Goal: Use online tool/utility: Utilize a website feature to perform a specific function

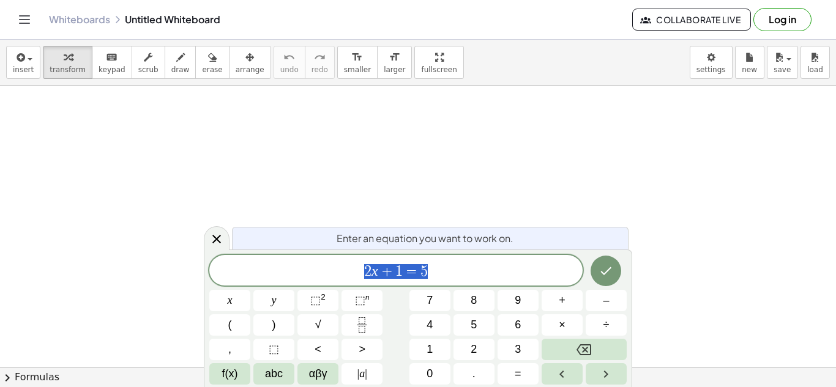
scroll to position [34, 0]
click at [456, 278] on span "2 x + 1 = 5" at bounding box center [395, 271] width 373 height 17
click at [487, 325] on button "5" at bounding box center [473, 325] width 41 height 21
click at [552, 324] on button "×" at bounding box center [562, 325] width 41 height 21
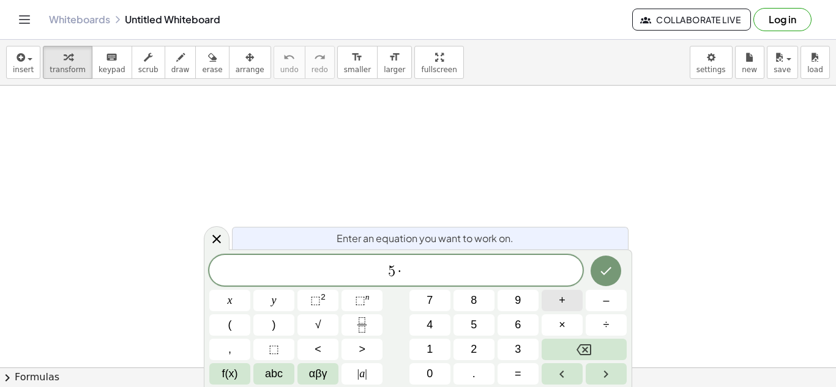
click at [552, 303] on button "+" at bounding box center [562, 300] width 41 height 21
click at [592, 347] on button "Backspace" at bounding box center [584, 349] width 85 height 21
click at [214, 296] on button "x" at bounding box center [229, 300] width 41 height 21
click at [553, 297] on button "+" at bounding box center [562, 300] width 41 height 21
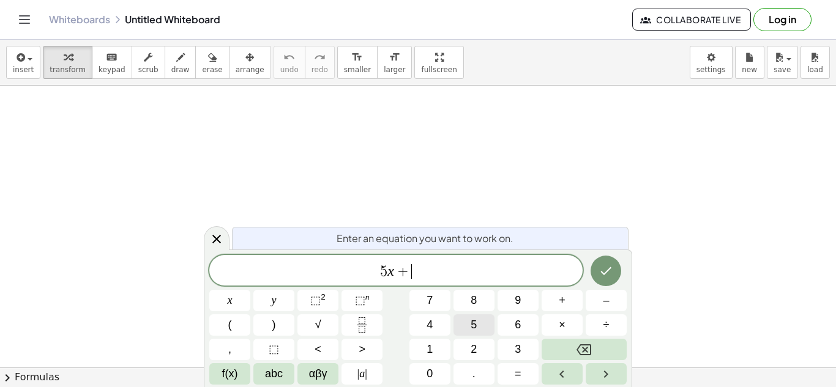
click at [469, 324] on button "5" at bounding box center [473, 325] width 41 height 21
click at [516, 368] on span "=" at bounding box center [518, 374] width 7 height 17
click at [471, 347] on span "2" at bounding box center [474, 349] width 6 height 17
click at [469, 329] on button "5" at bounding box center [473, 325] width 41 height 21
click at [605, 280] on button "Done" at bounding box center [605, 271] width 31 height 31
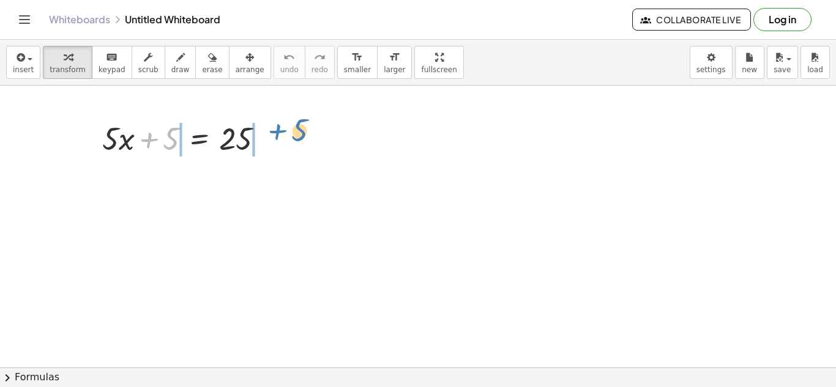
drag, startPoint x: 168, startPoint y: 138, endPoint x: 303, endPoint y: 128, distance: 135.0
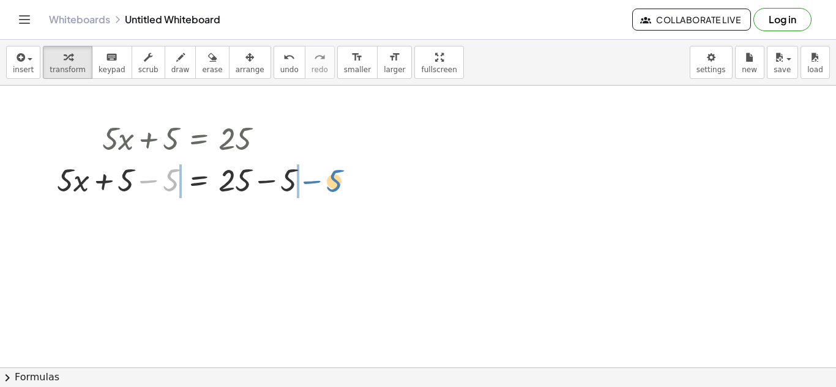
drag, startPoint x: 163, startPoint y: 182, endPoint x: 327, endPoint y: 182, distance: 164.0
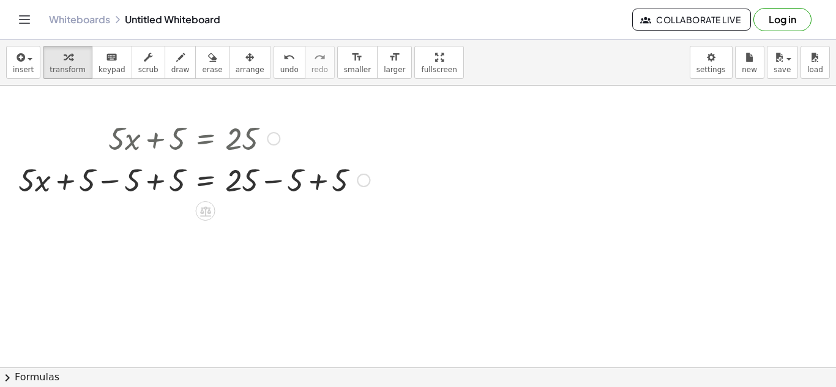
click at [329, 193] on div at bounding box center [193, 179] width 363 height 42
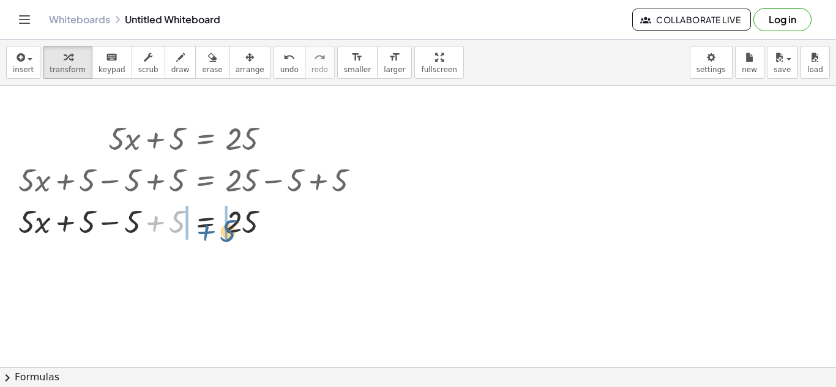
drag, startPoint x: 154, startPoint y: 223, endPoint x: 204, endPoint y: 232, distance: 51.6
click at [204, 232] on div at bounding box center [193, 221] width 363 height 42
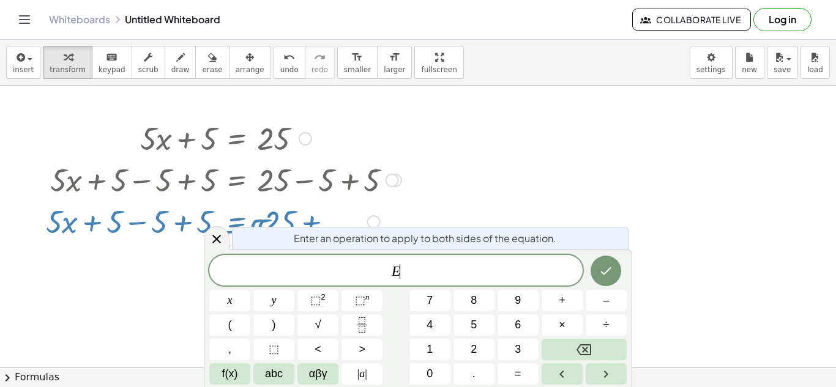
scroll to position [2, 0]
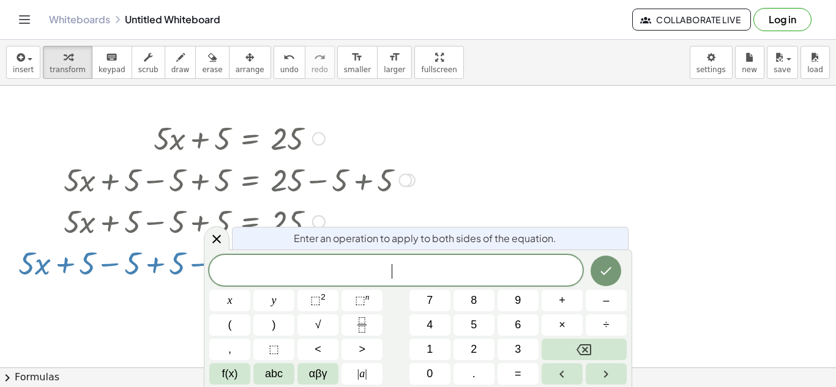
click at [625, 207] on div at bounding box center [418, 373] width 836 height 644
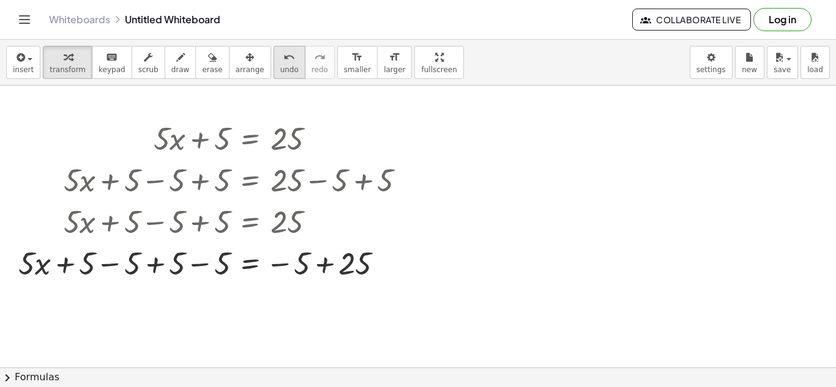
click at [279, 74] on button "undo undo" at bounding box center [290, 62] width 32 height 33
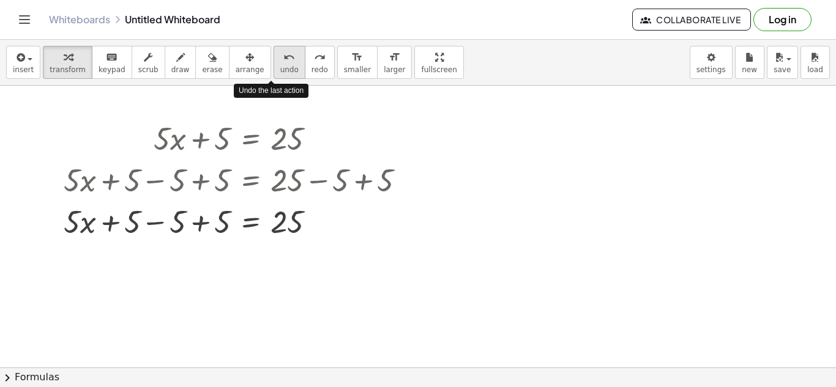
click at [279, 74] on button "undo undo" at bounding box center [290, 62] width 32 height 33
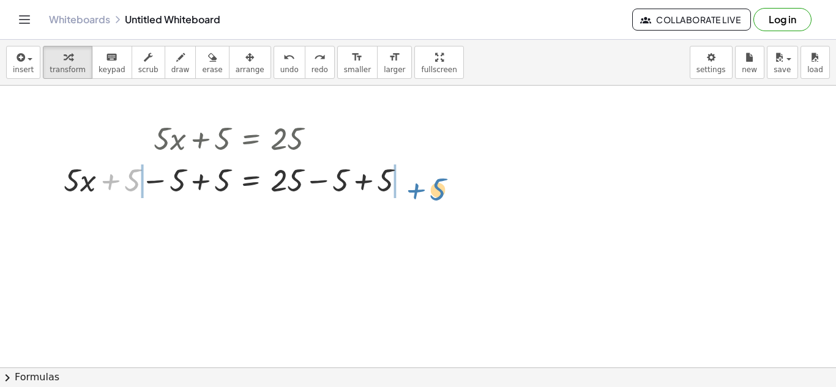
drag, startPoint x: 129, startPoint y: 184, endPoint x: 438, endPoint y: 196, distance: 309.2
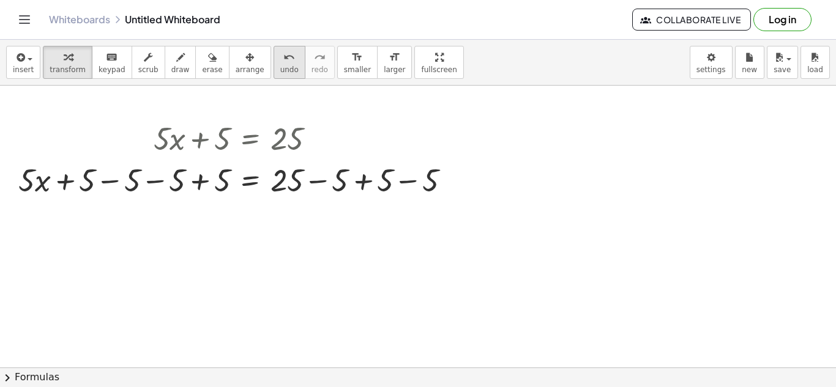
click at [280, 69] on span "undo" at bounding box center [289, 69] width 18 height 9
drag, startPoint x: 90, startPoint y: 182, endPoint x: 273, endPoint y: 251, distance: 195.8
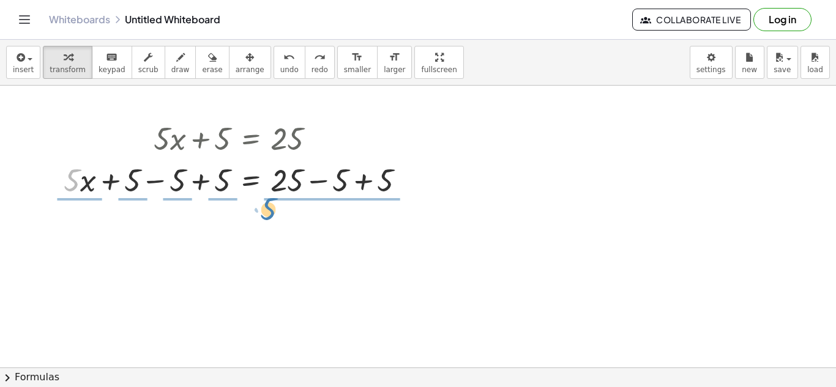
drag, startPoint x: 80, startPoint y: 184, endPoint x: 276, endPoint y: 213, distance: 198.5
click at [276, 213] on div "+ · 5 · x + 5 = 25 + · 5 · x + 5 − 5 = + 25 − 5 · 5 + · x + · 5 · x + 5 − 5 + 5…" at bounding box center [418, 373] width 836 height 644
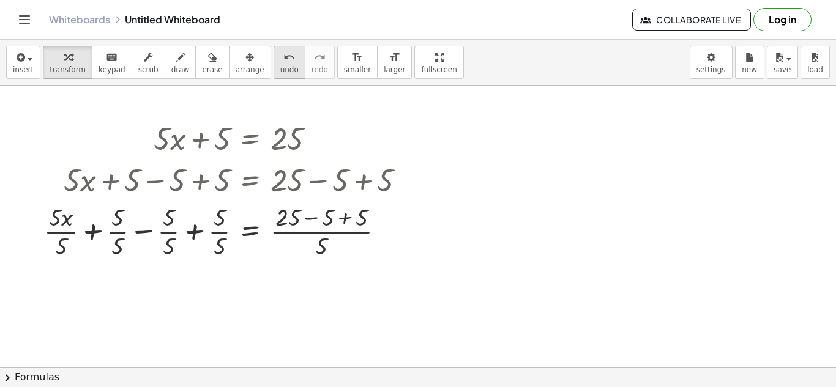
click at [280, 60] on div "undo" at bounding box center [289, 57] width 18 height 15
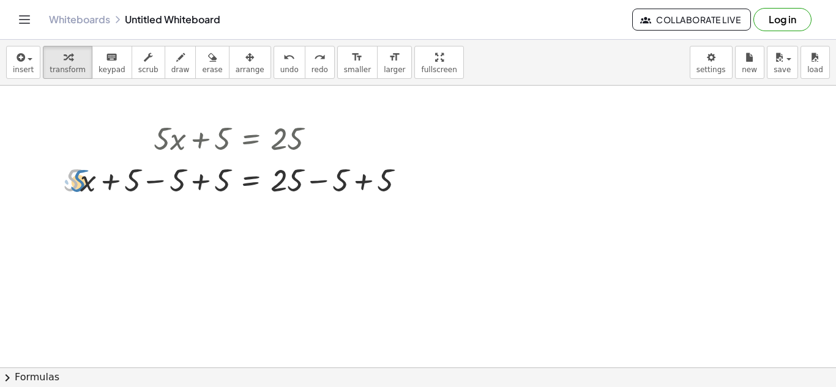
click at [77, 177] on div at bounding box center [239, 179] width 363 height 42
click at [86, 189] on div at bounding box center [239, 179] width 363 height 42
click at [283, 58] on icon "undo" at bounding box center [289, 57] width 12 height 15
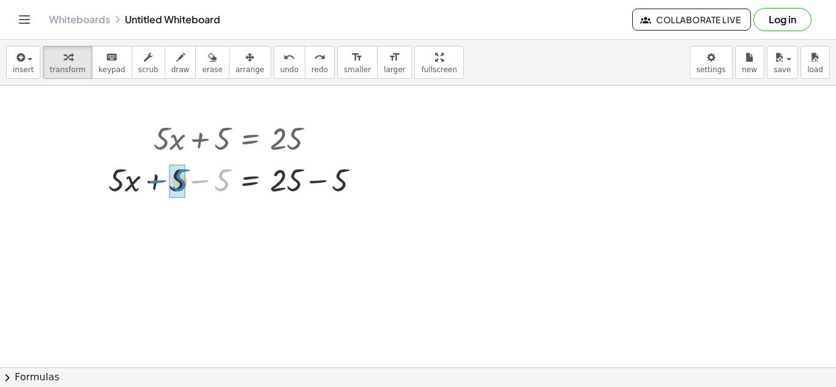
drag, startPoint x: 225, startPoint y: 181, endPoint x: 183, endPoint y: 181, distance: 42.2
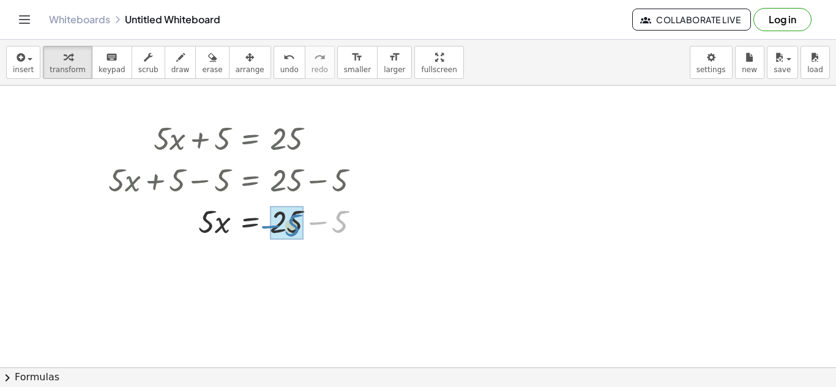
drag, startPoint x: 342, startPoint y: 225, endPoint x: 294, endPoint y: 228, distance: 47.9
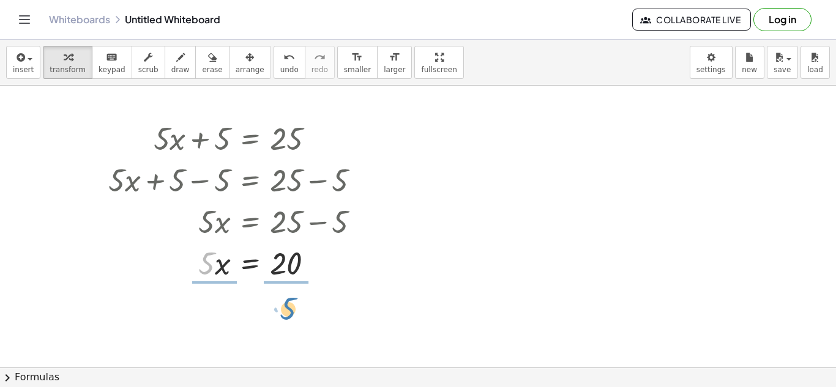
drag, startPoint x: 204, startPoint y: 269, endPoint x: 285, endPoint y: 314, distance: 91.8
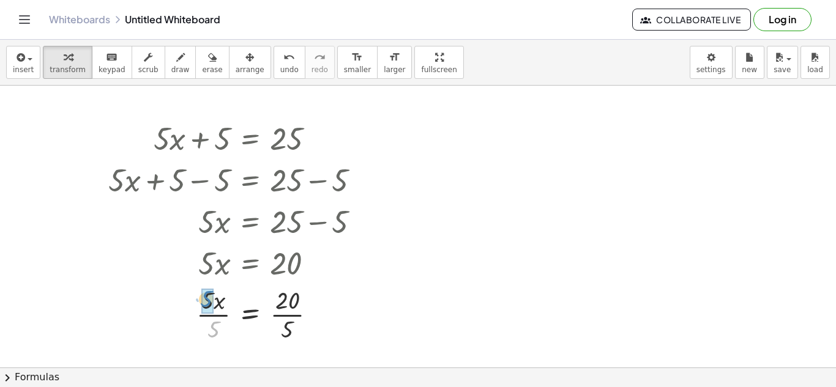
drag, startPoint x: 214, startPoint y: 331, endPoint x: 206, endPoint y: 301, distance: 30.9
drag, startPoint x: 286, startPoint y: 330, endPoint x: 287, endPoint y: 299, distance: 31.2
